Goal: Navigation & Orientation: Understand site structure

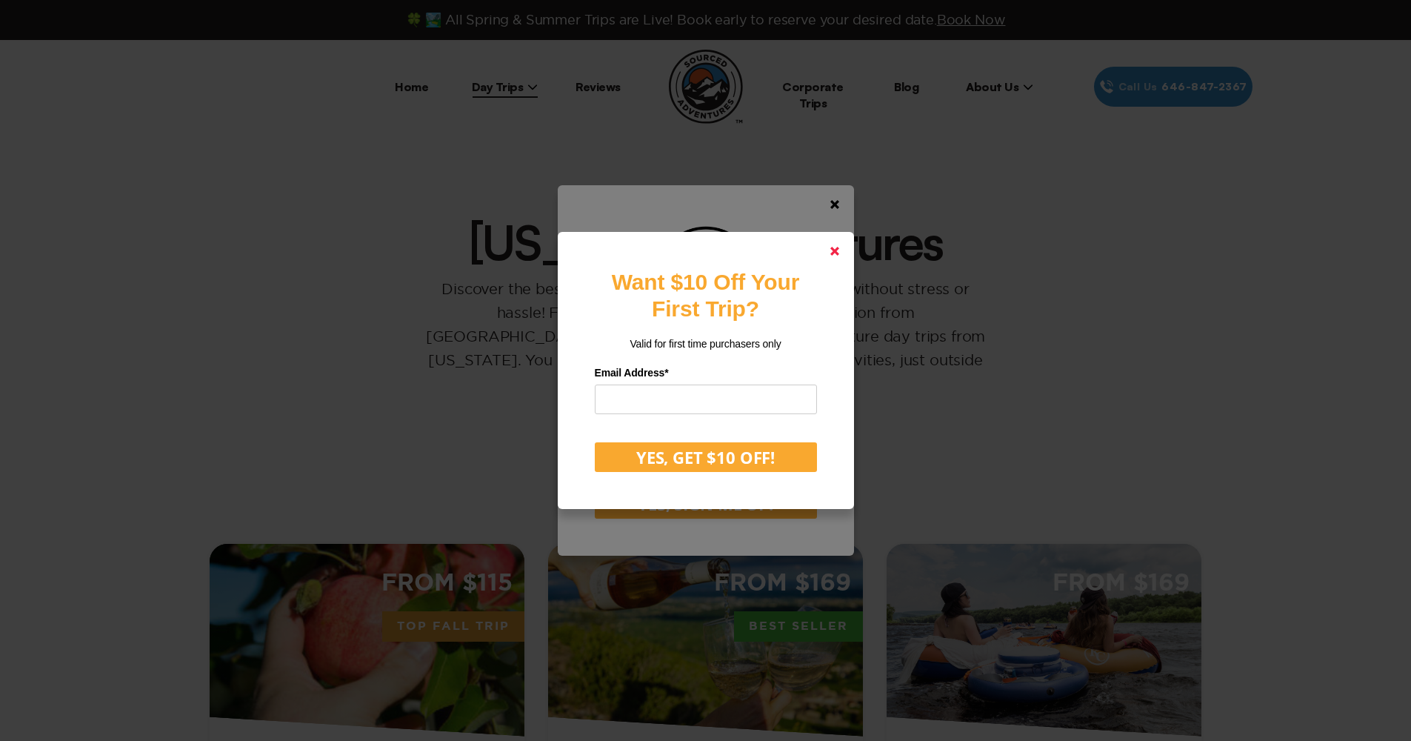
click at [848, 243] on link at bounding box center [835, 251] width 36 height 36
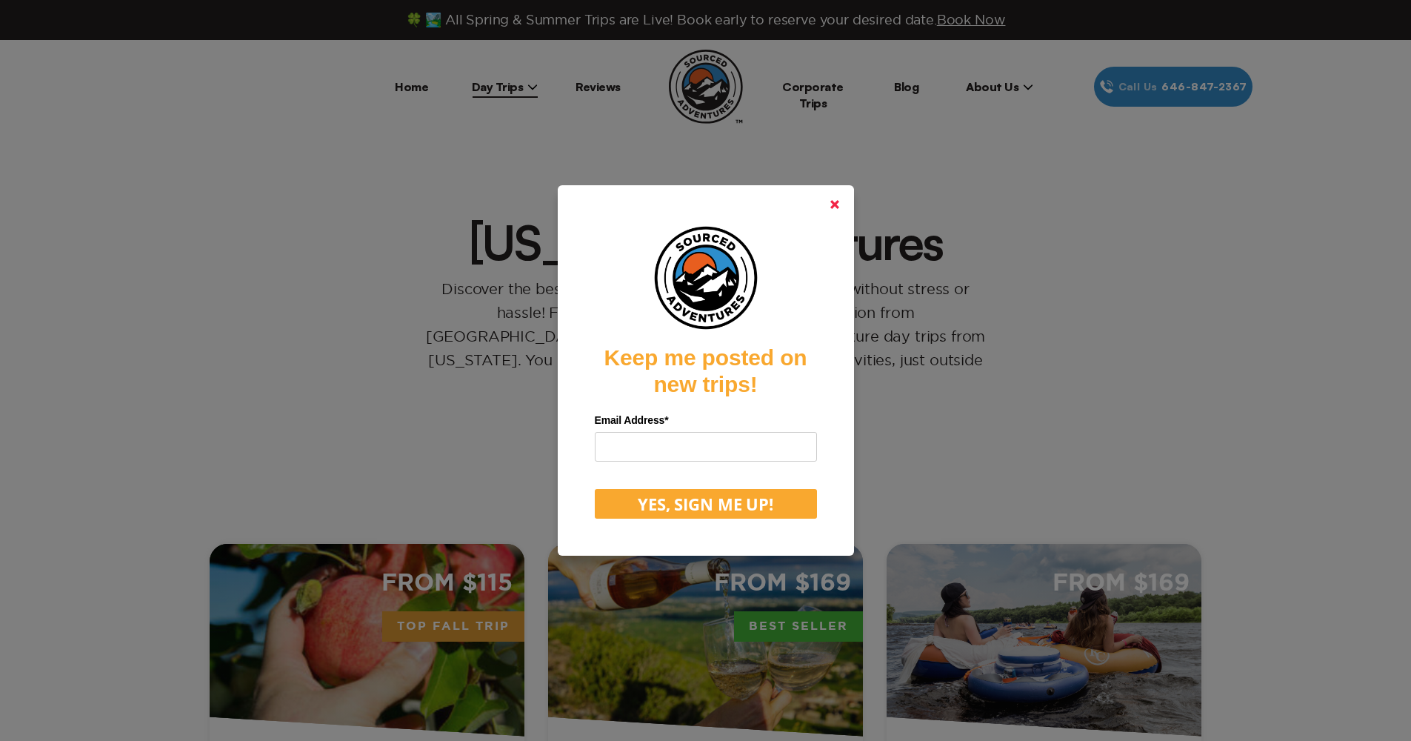
click at [846, 212] on link at bounding box center [835, 205] width 36 height 36
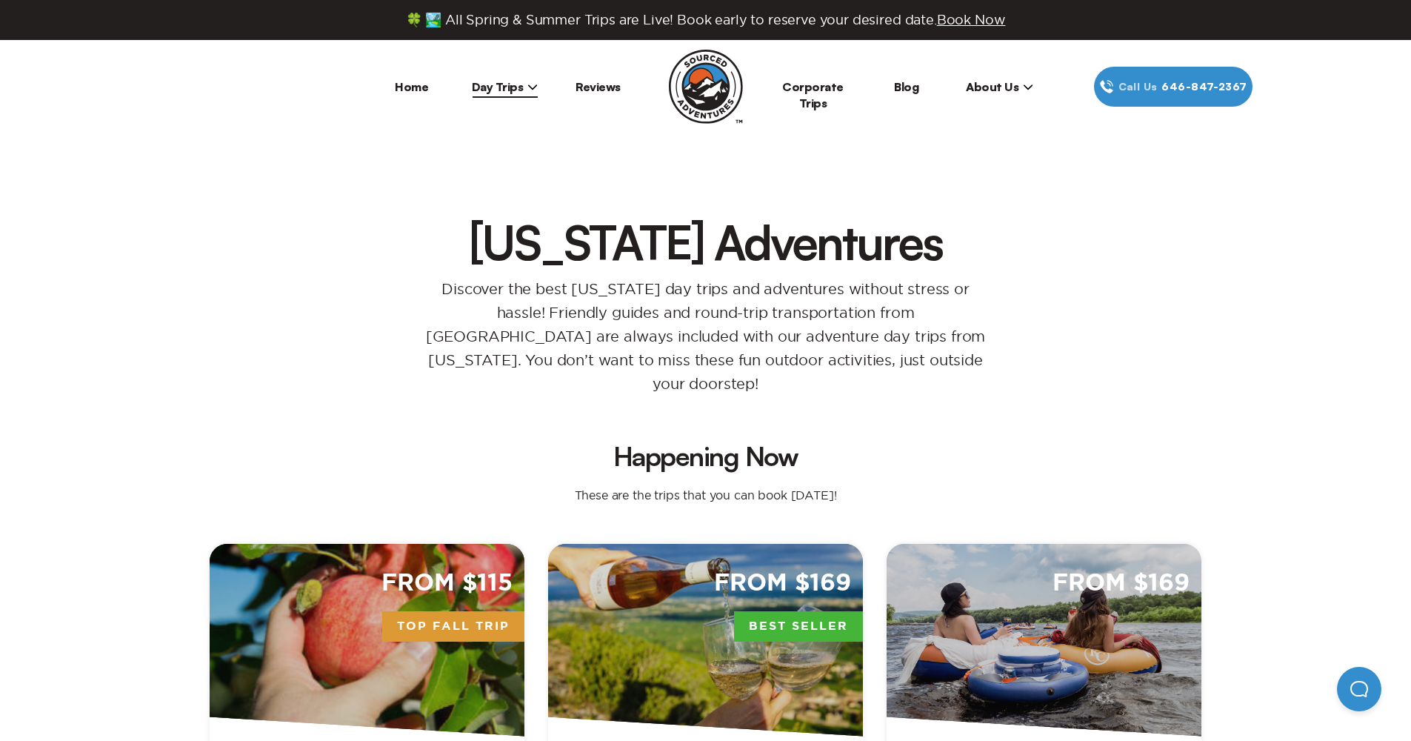
click at [421, 90] on link "Home" at bounding box center [411, 86] width 33 height 15
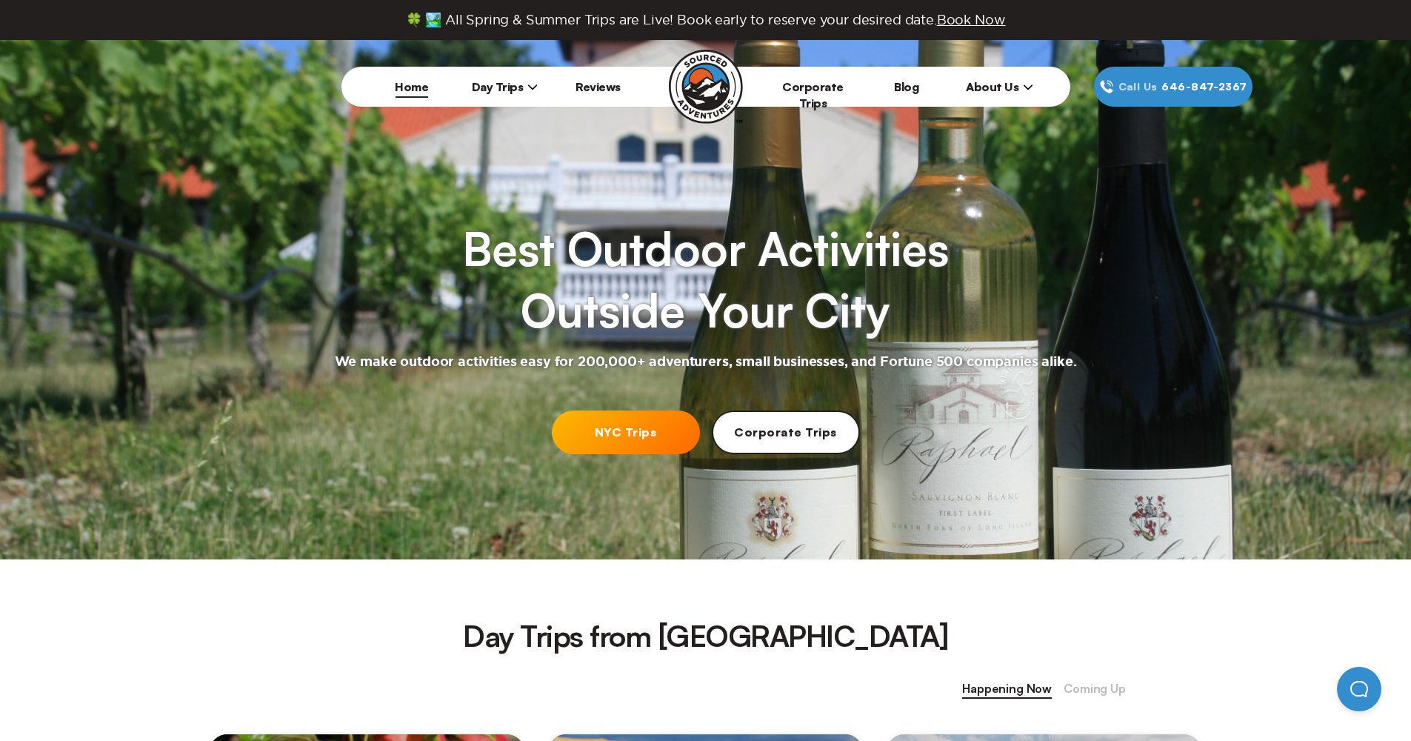
click at [527, 83] on icon at bounding box center [532, 86] width 10 height 10
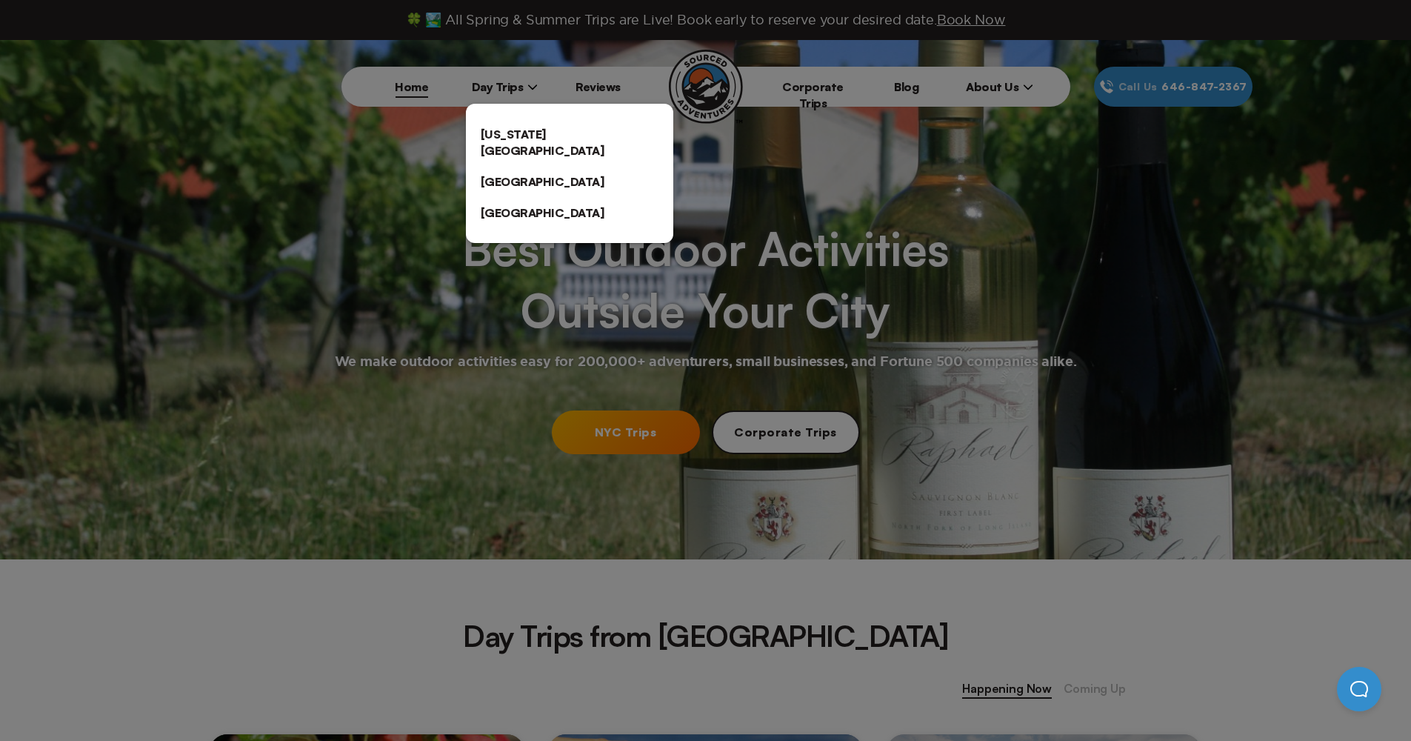
click at [532, 134] on link "[US_STATE][GEOGRAPHIC_DATA]" at bounding box center [569, 141] width 207 height 47
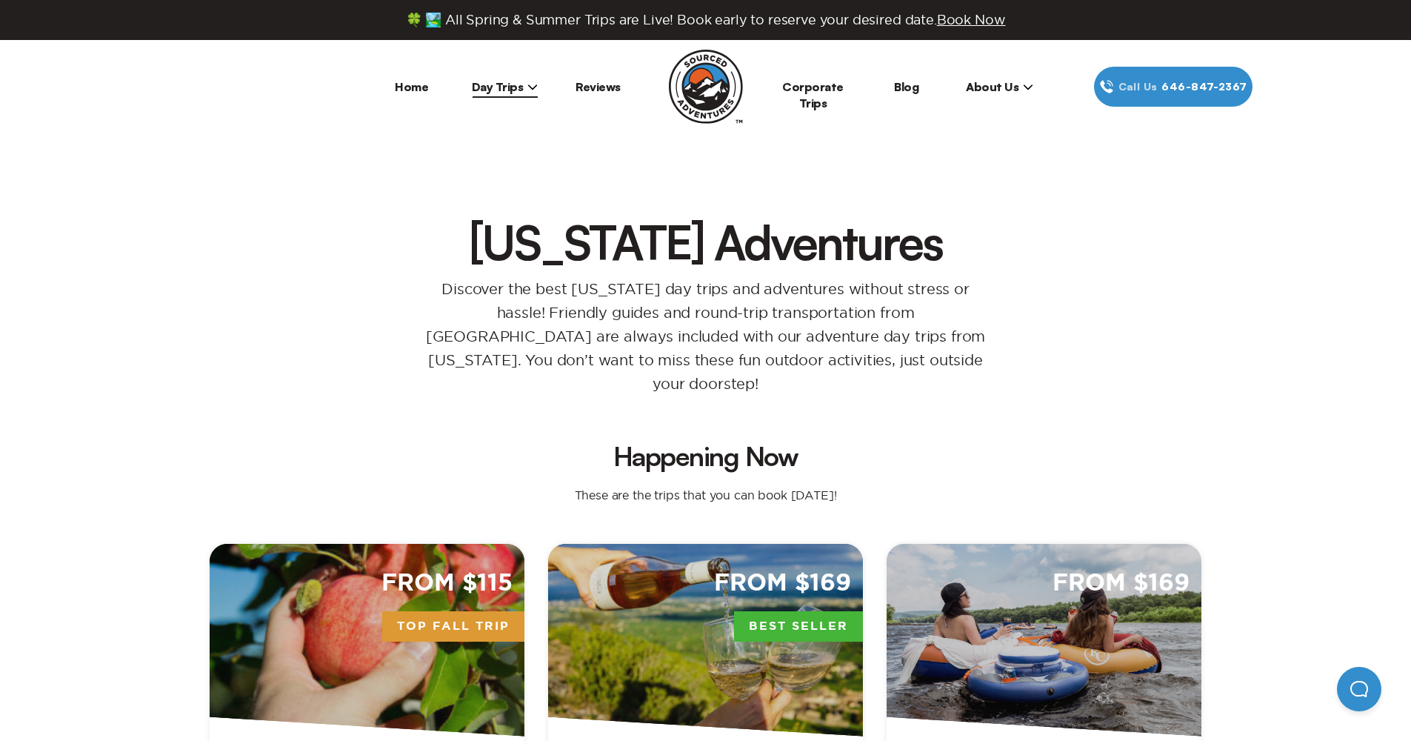
click at [585, 99] on li "Reviews" at bounding box center [598, 87] width 93 height 40
click at [590, 94] on li "Reviews" at bounding box center [598, 87] width 93 height 40
click at [917, 87] on link "Blog" at bounding box center [906, 86] width 24 height 15
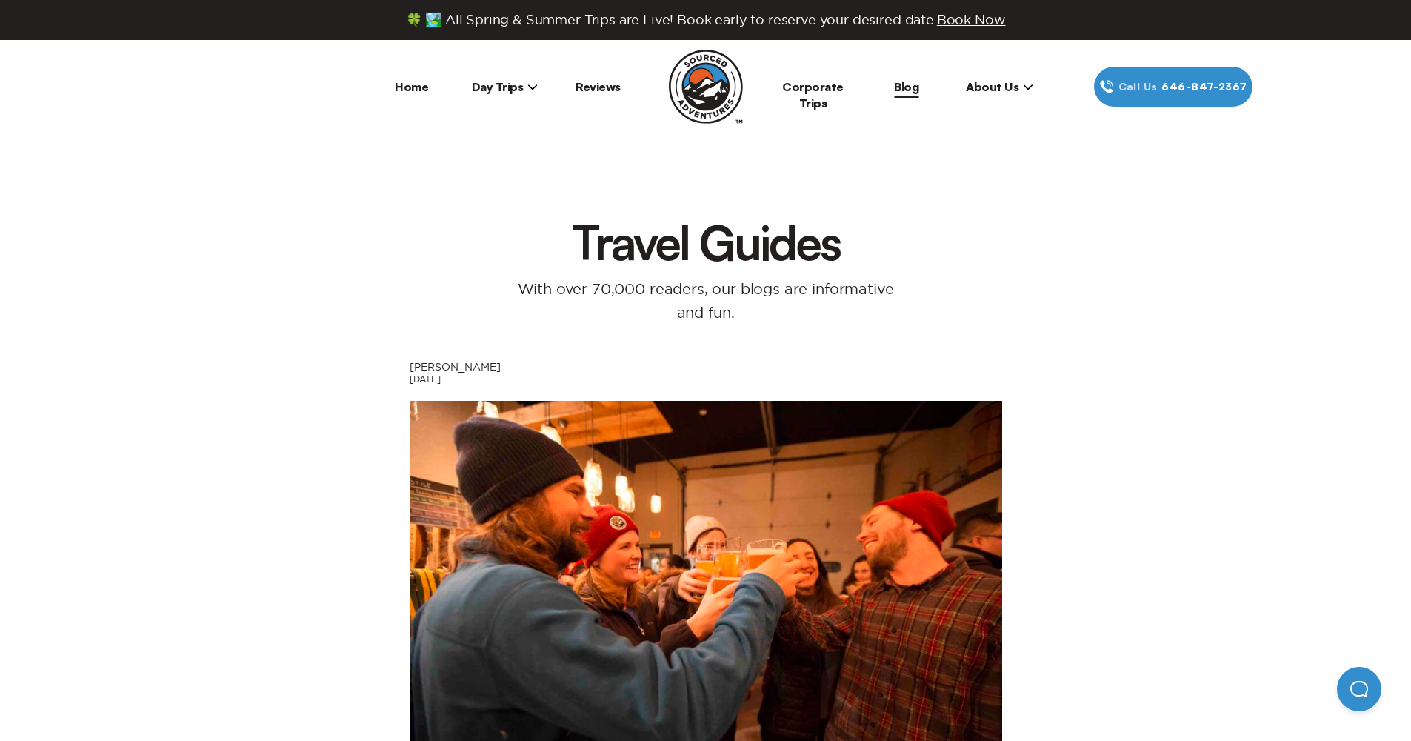
click at [998, 92] on span "About Us" at bounding box center [999, 86] width 67 height 15
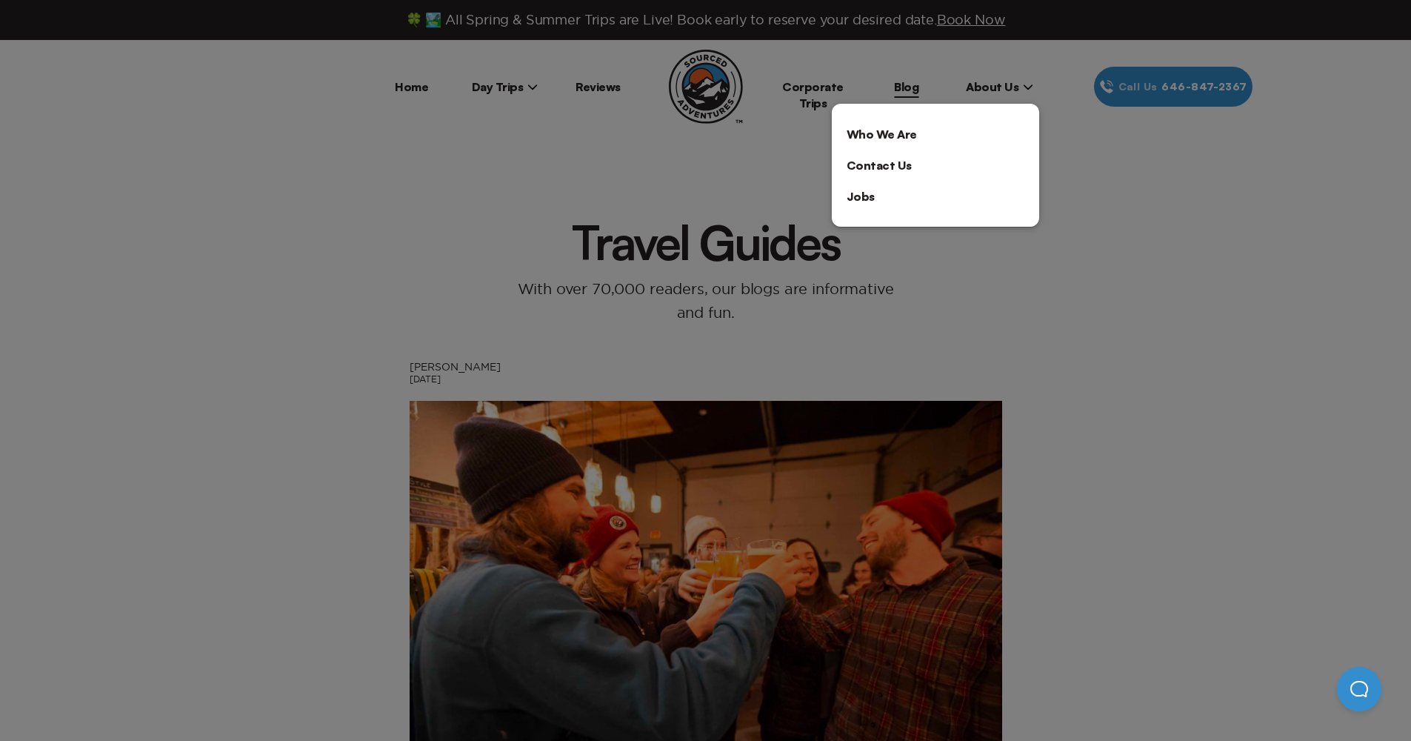
click at [973, 127] on link "Who We Are" at bounding box center [935, 133] width 207 height 31
